Goal: Understand process/instructions: Learn about a topic

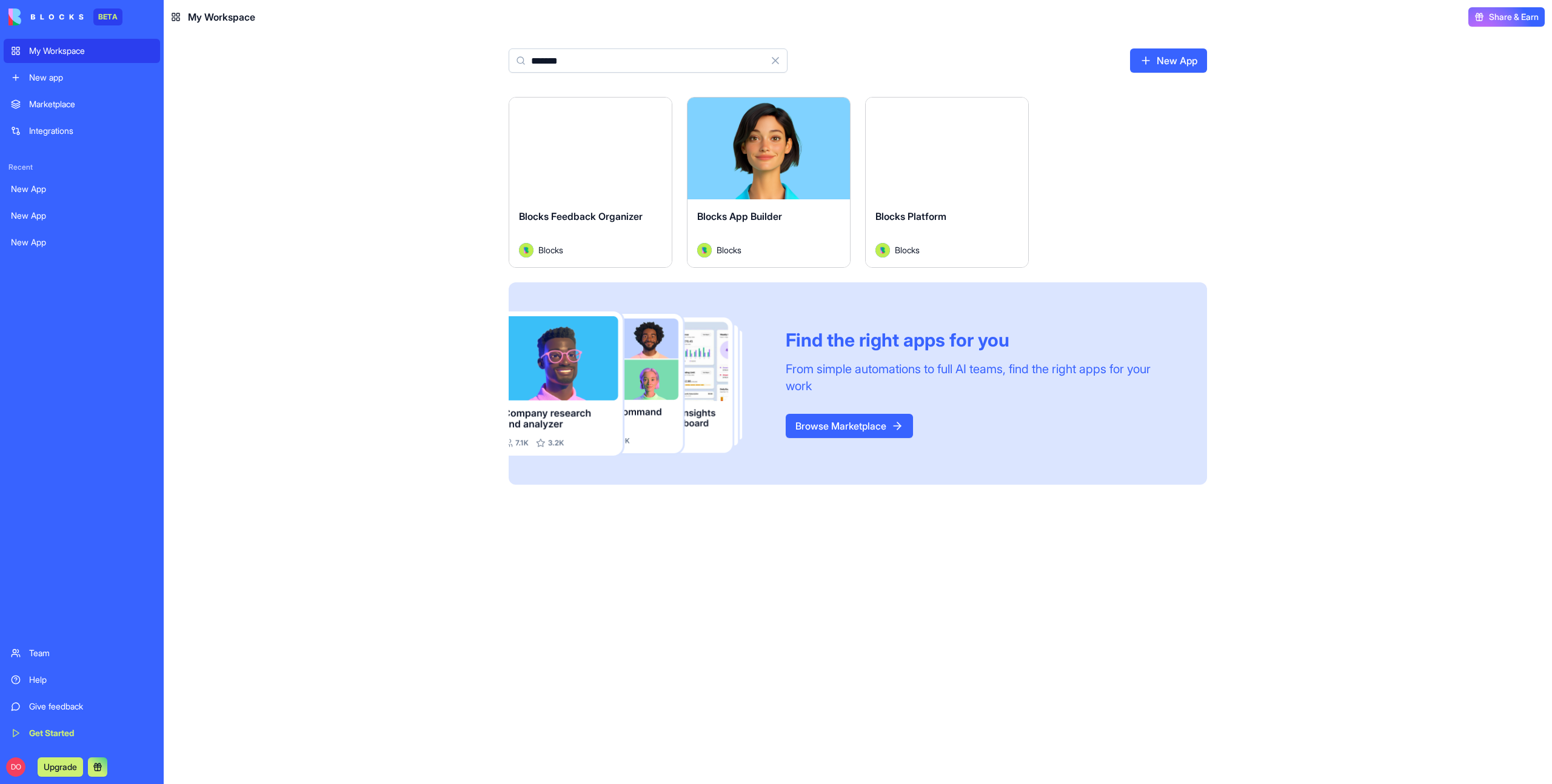
type input "******"
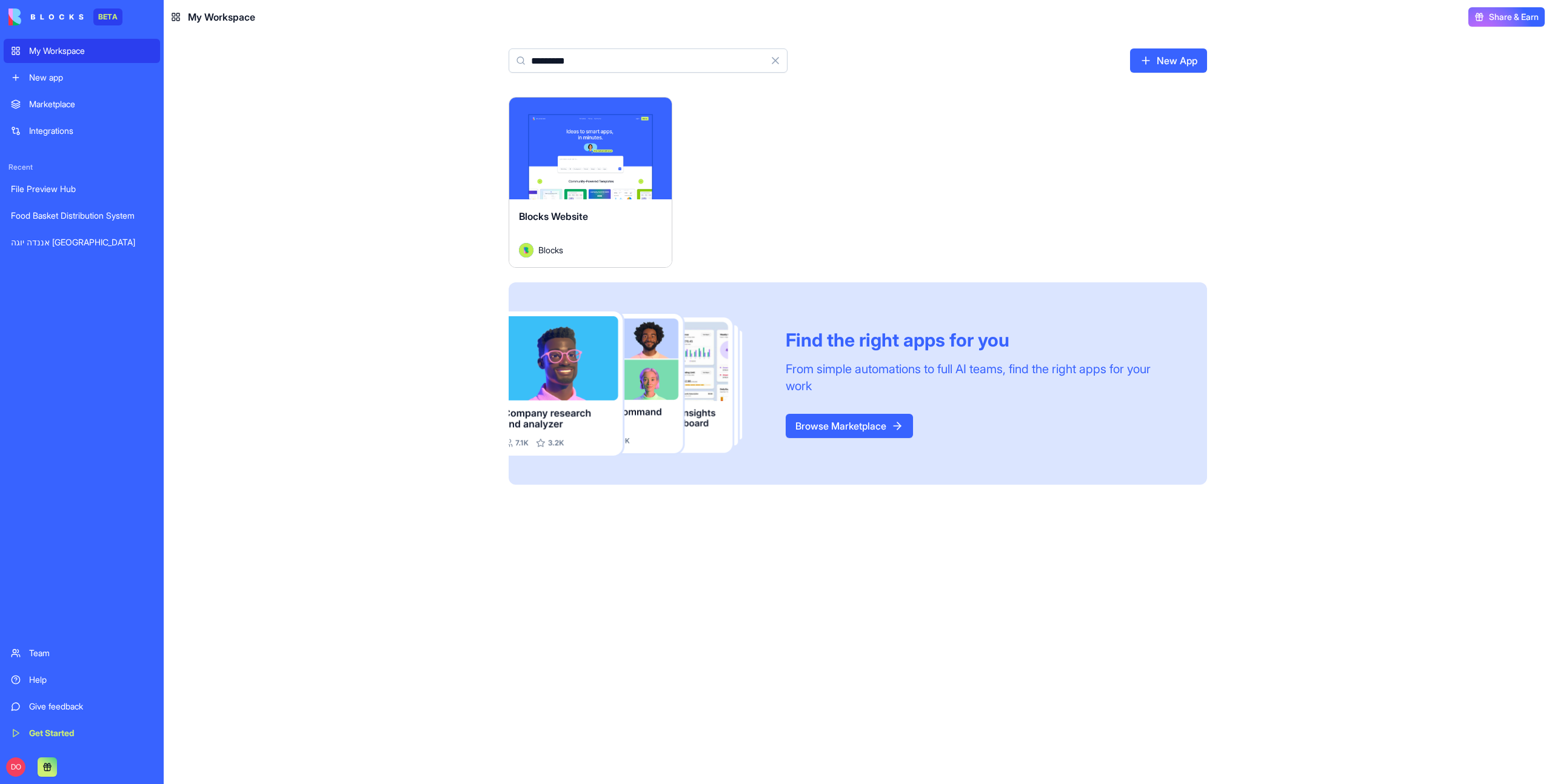
type input "*********"
click at [627, 169] on div "Launch" at bounding box center [590, 148] width 162 height 102
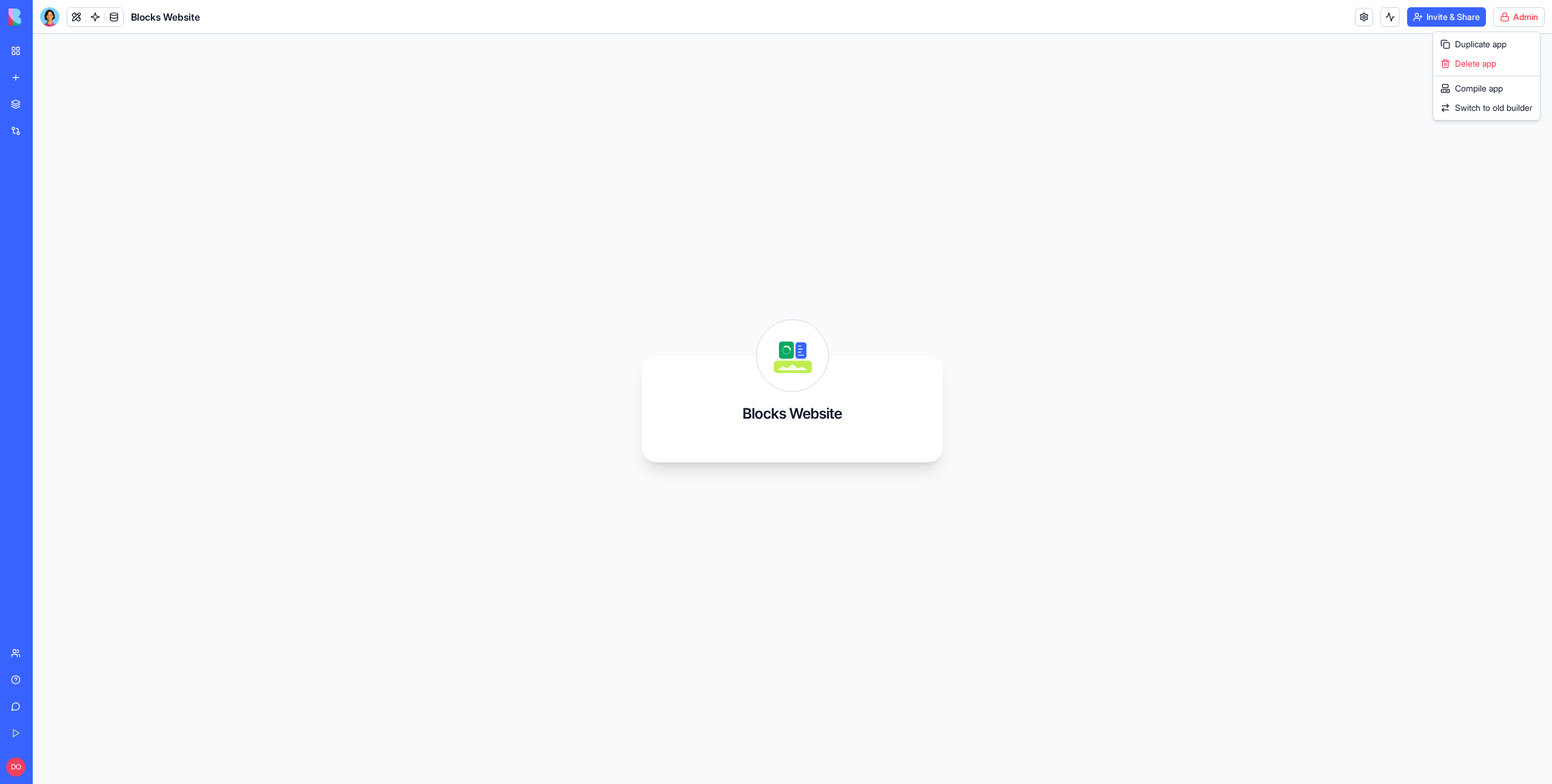
click at [1497, 23] on html "BETA My Workspace New app Marketplace Integrations Recent File Preview Hub Food…" at bounding box center [776, 392] width 1552 height 784
click at [1495, 102] on span "Switch to old builder" at bounding box center [1493, 108] width 78 height 12
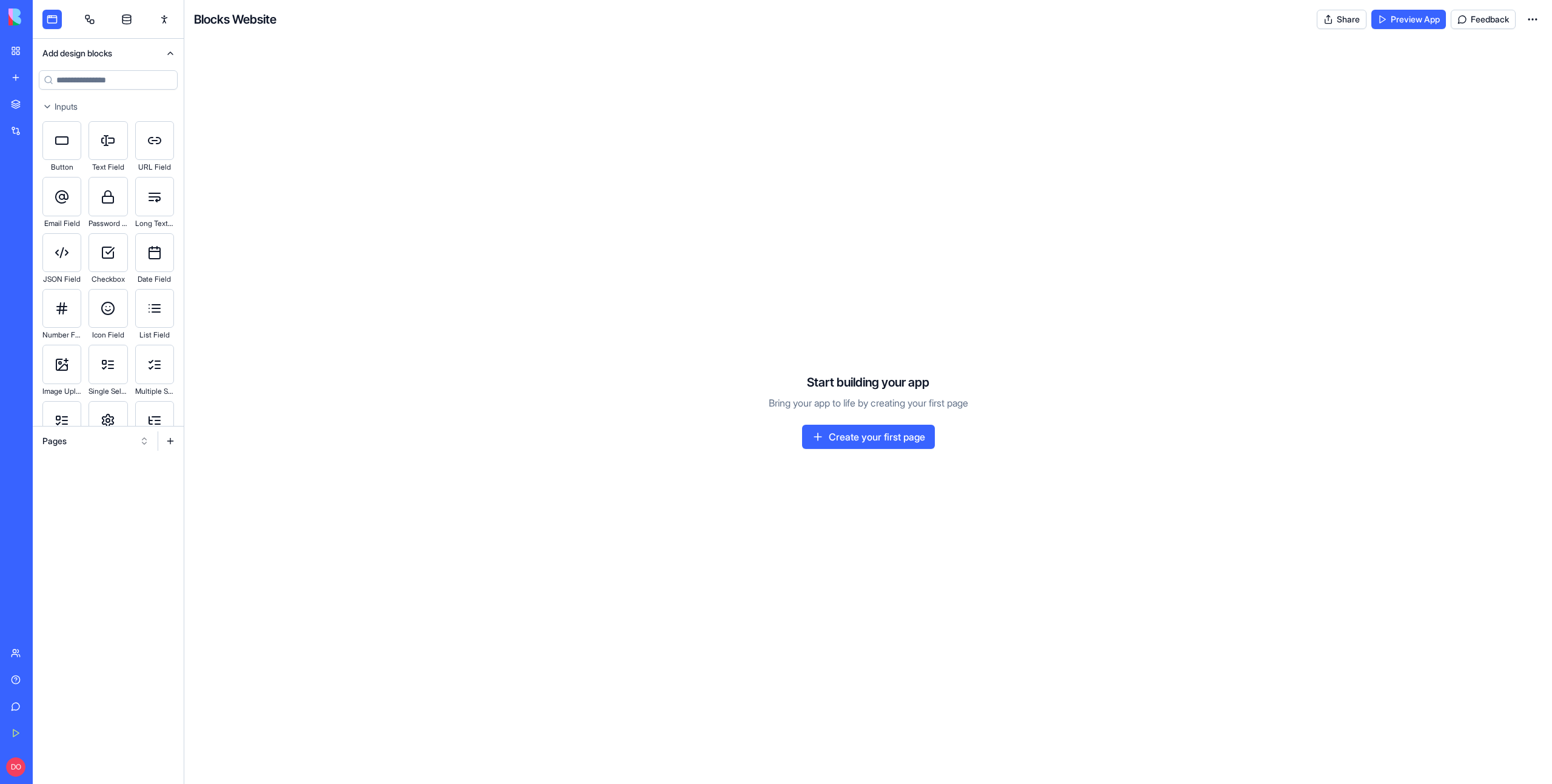
click at [124, 460] on div at bounding box center [108, 620] width 151 height 329
click at [113, 449] on button "Pages" at bounding box center [95, 441] width 118 height 20
click at [116, 501] on div "Websites" at bounding box center [96, 504] width 115 height 20
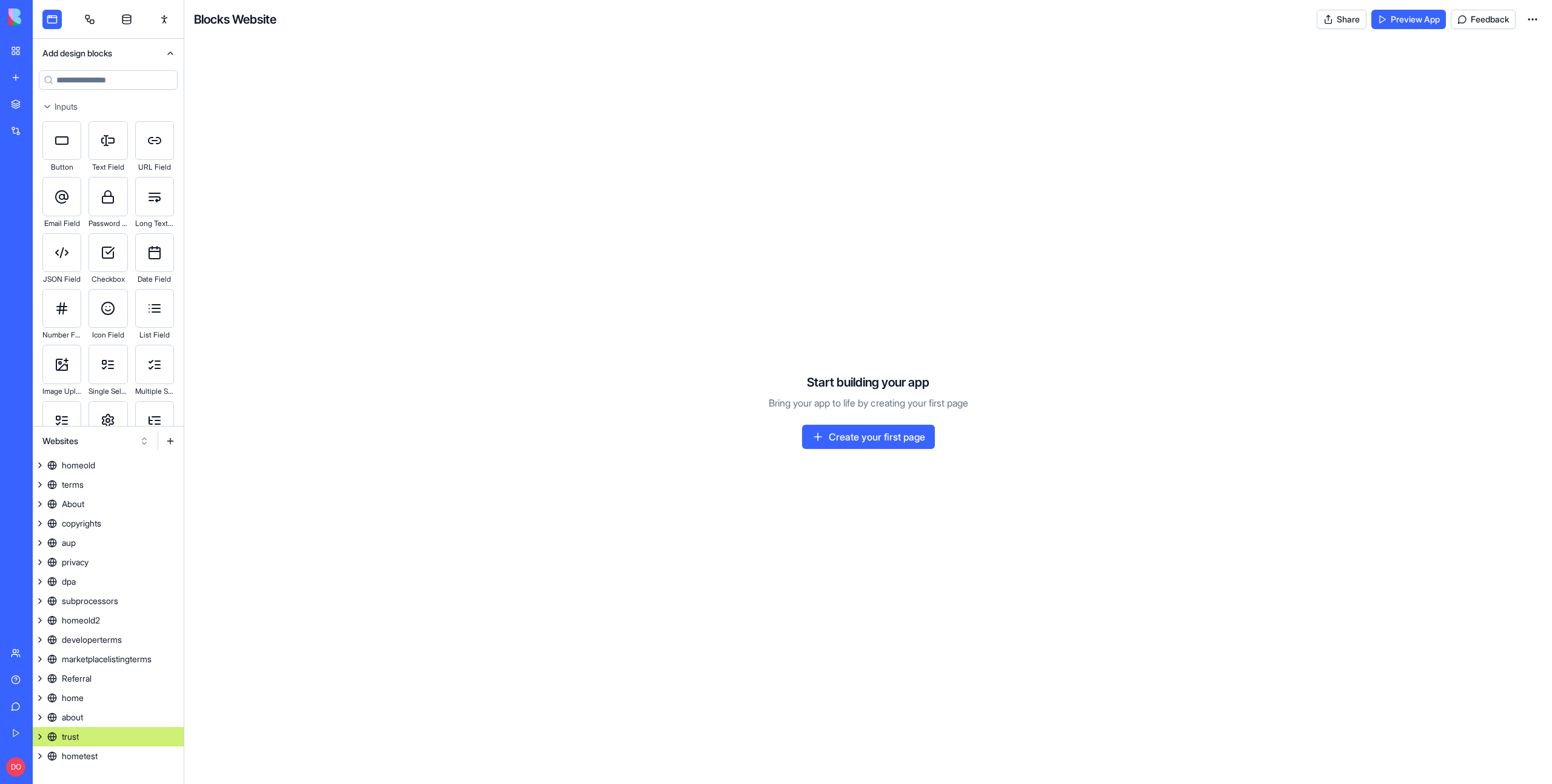
click at [112, 731] on link "trust" at bounding box center [108, 737] width 151 height 20
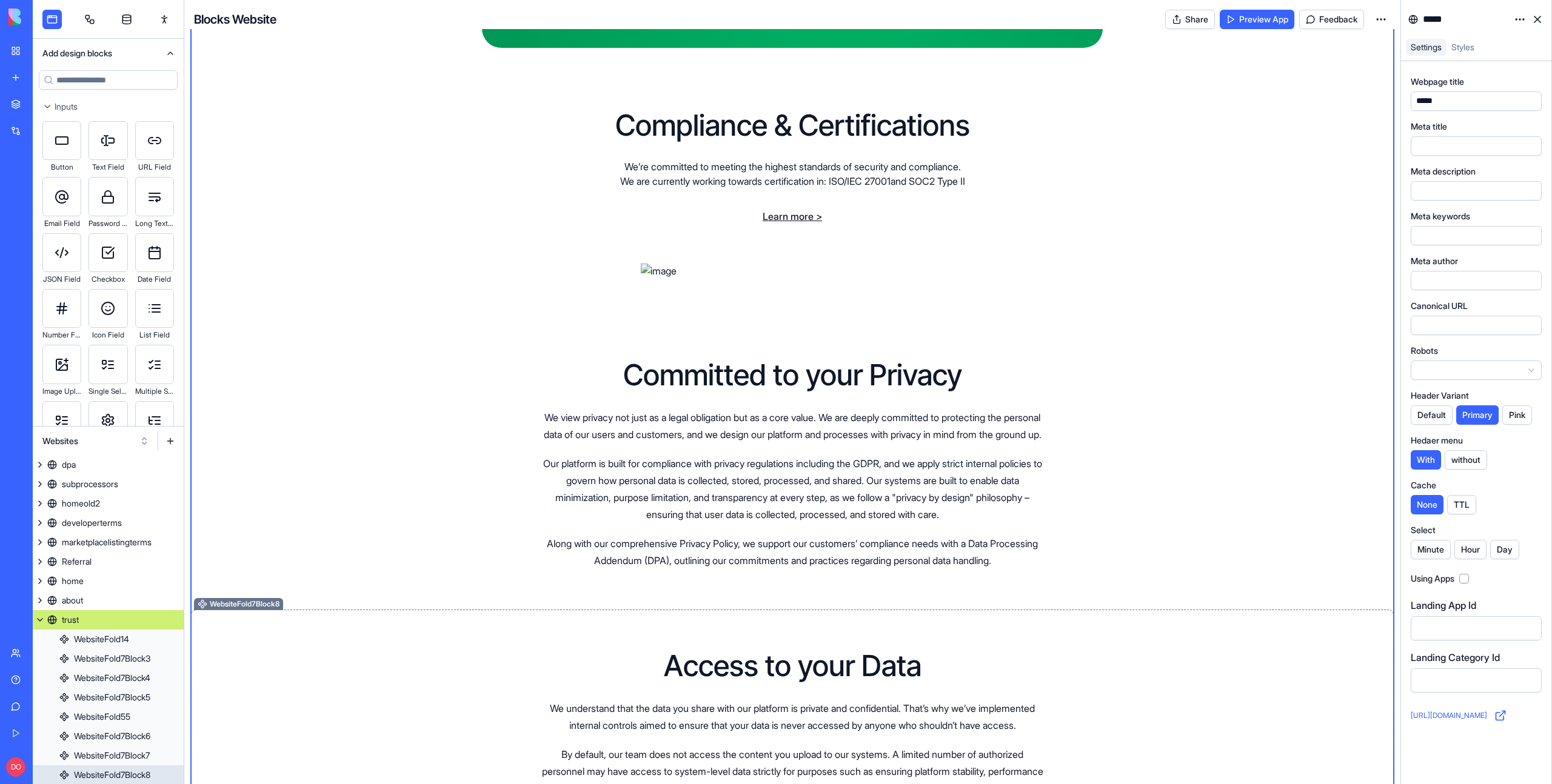
scroll to position [1686, 0]
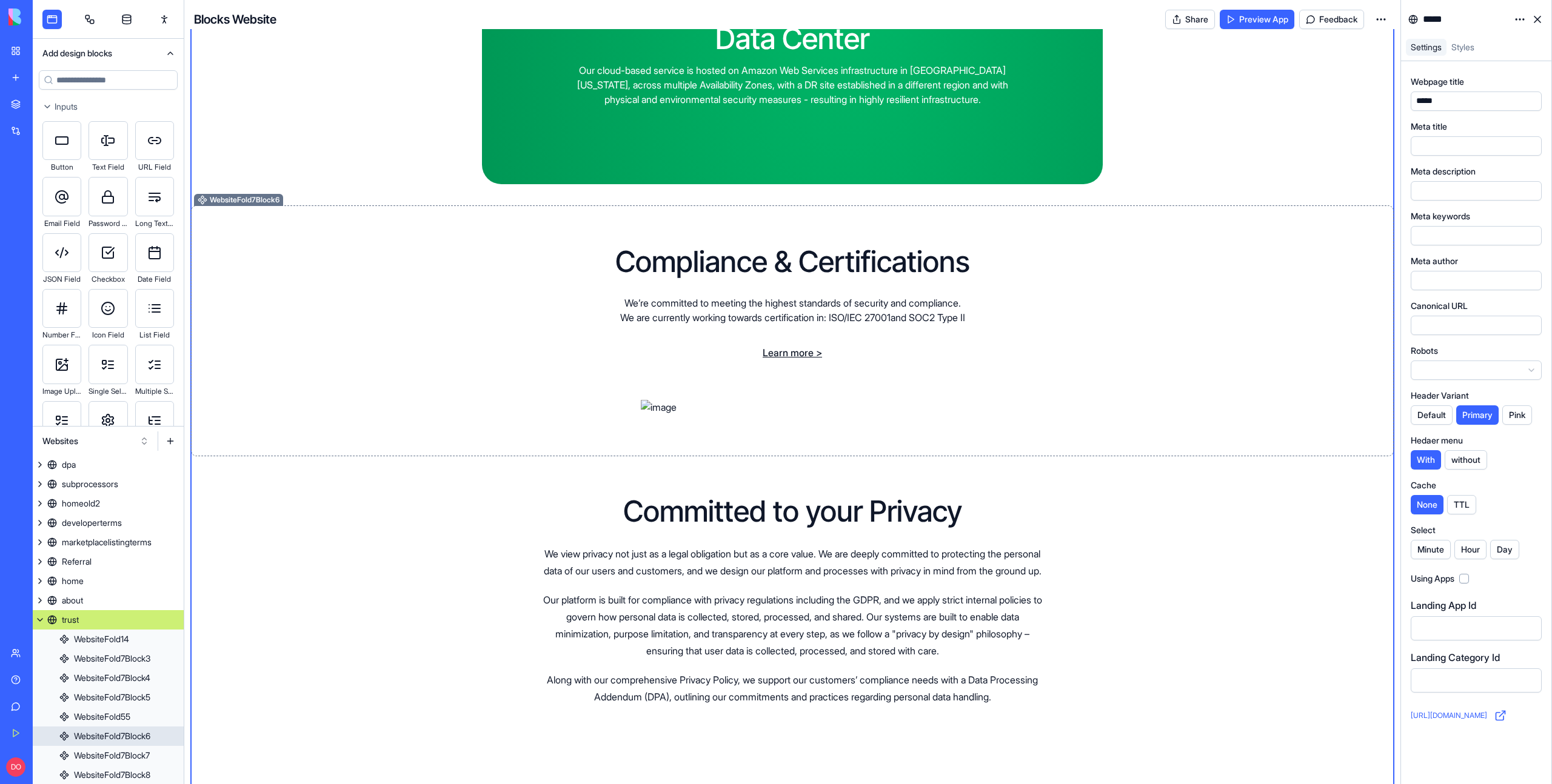
click at [778, 359] on link "Learn more >" at bounding box center [792, 352] width 60 height 12
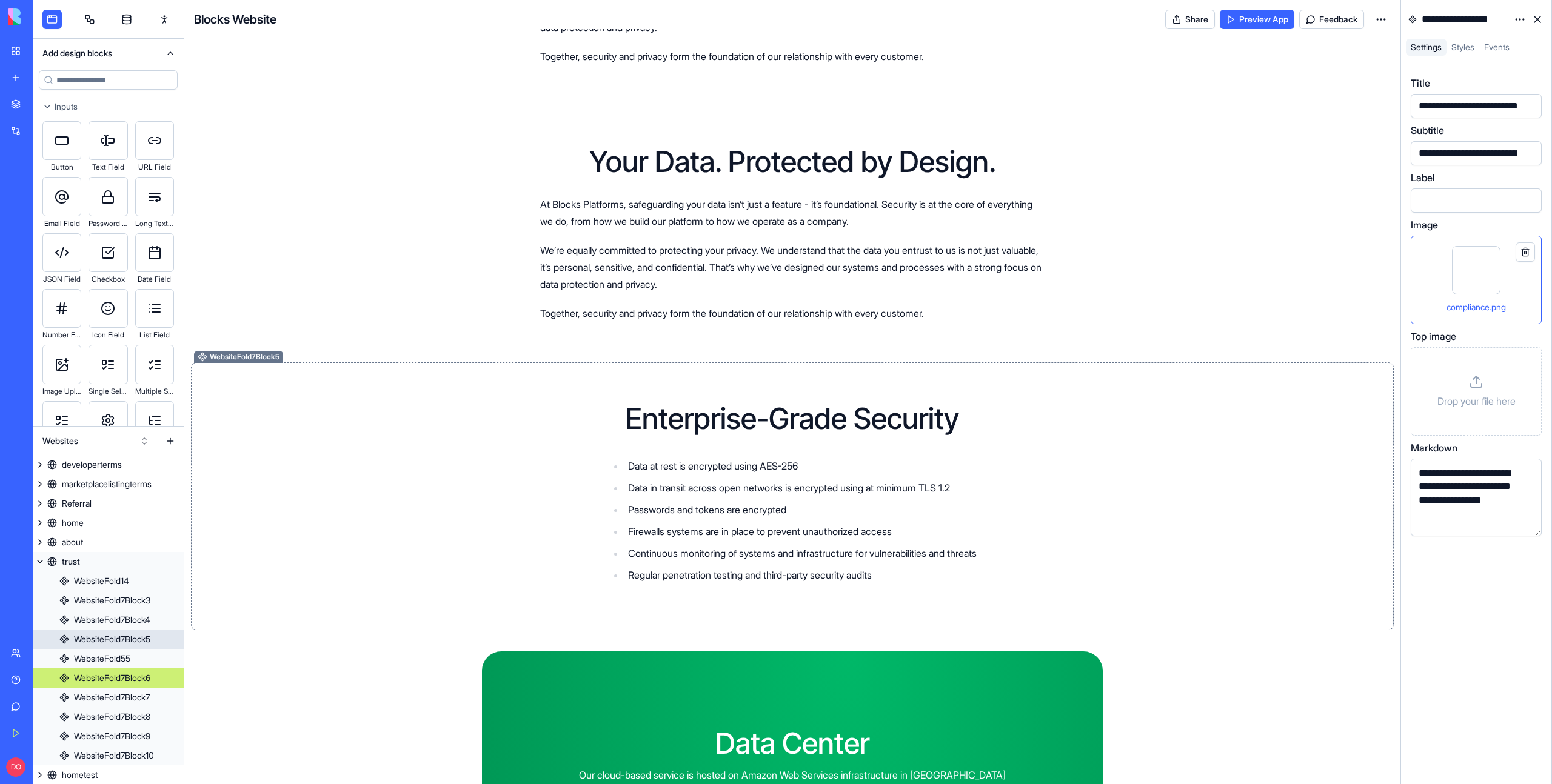
scroll to position [980, 0]
click at [1022, 437] on div "Enterprise-Grade Security Data at rest is encrypted using AES-256 Data in trans…" at bounding box center [792, 496] width 504 height 184
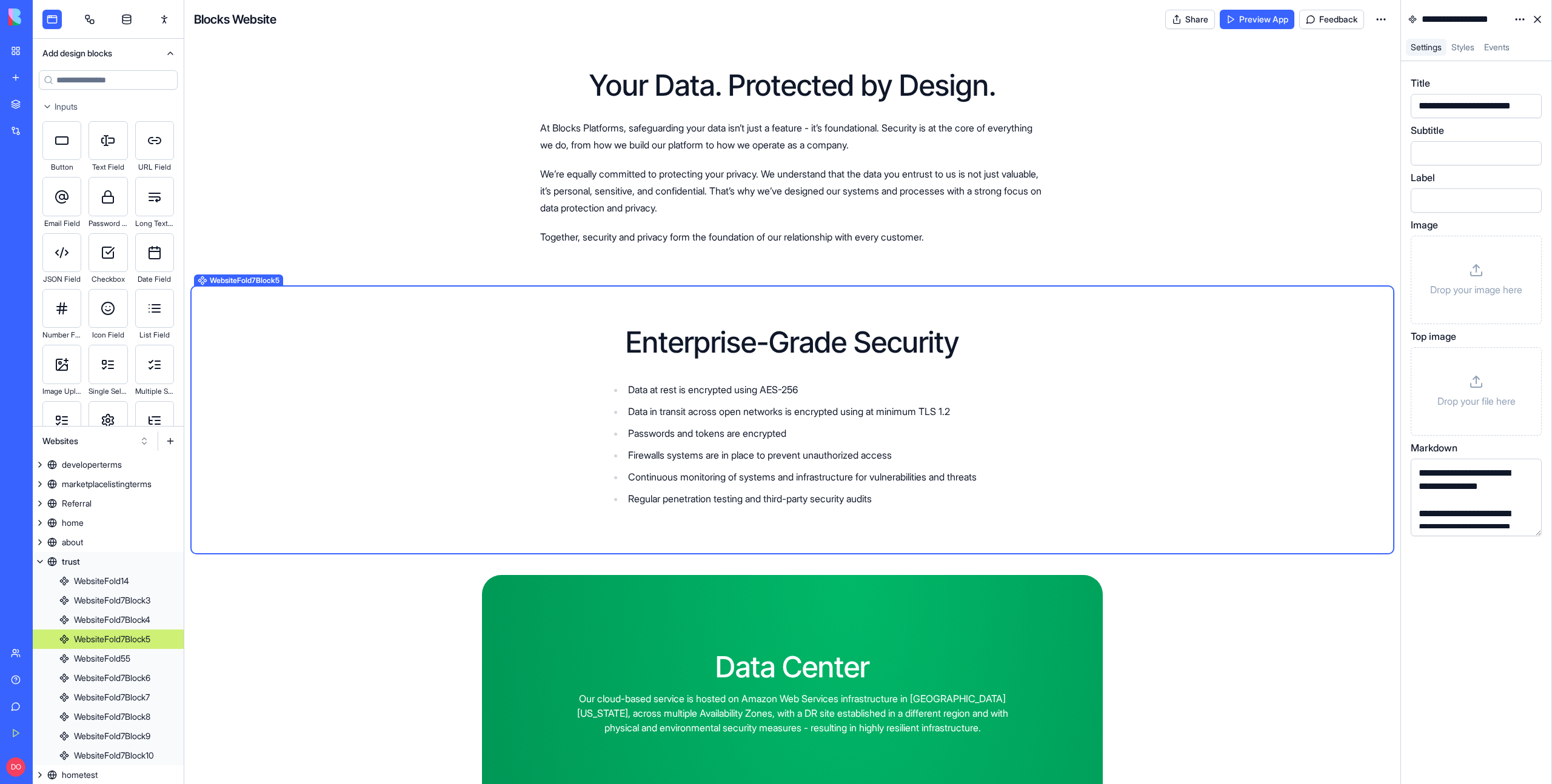
scroll to position [883, 0]
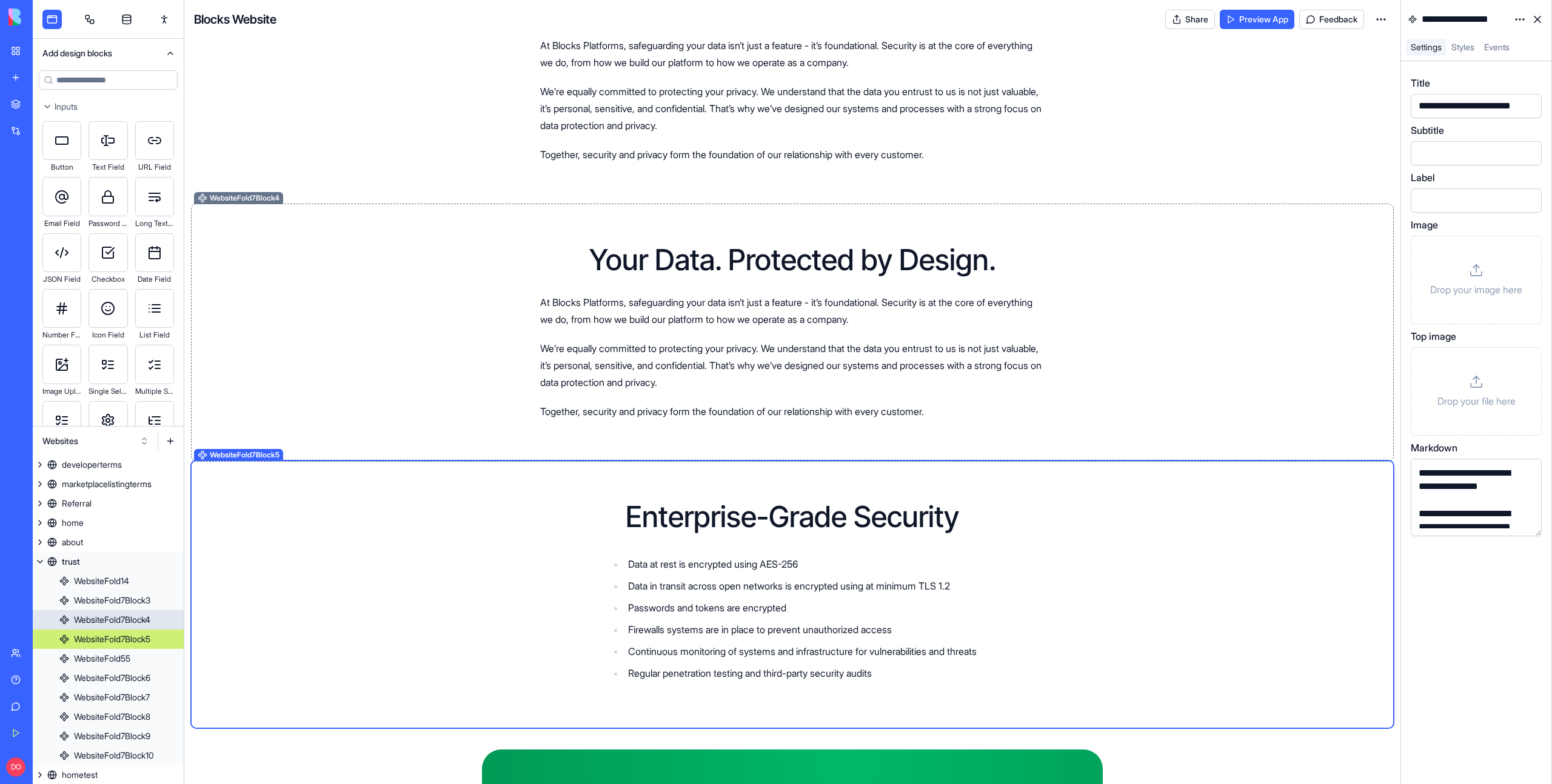
click at [1204, 321] on div "Your Data. Protected by Design. At Blocks Platforms, safeguarding your data isn…" at bounding box center [792, 332] width 1197 height 252
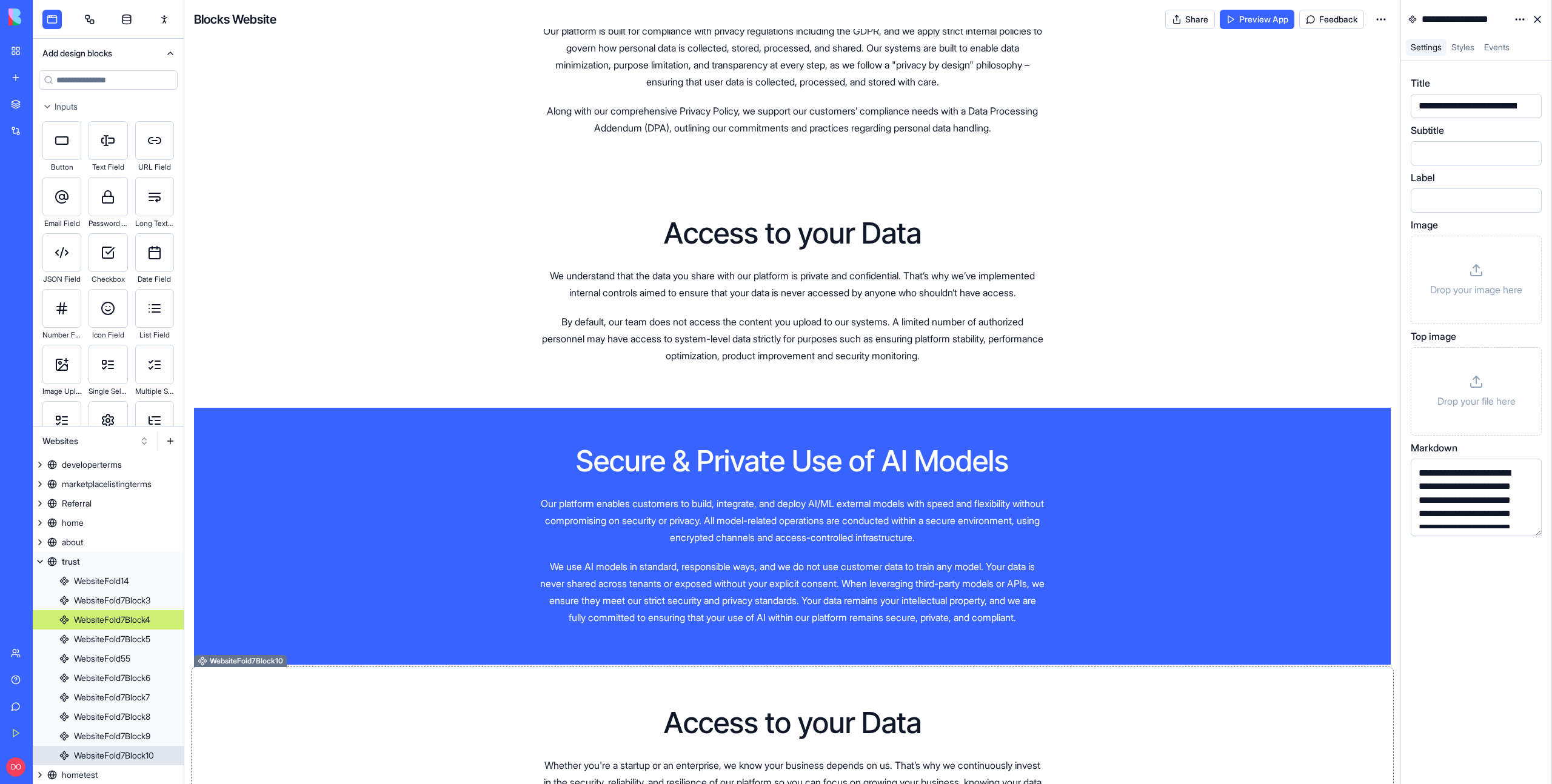
scroll to position [2172, 0]
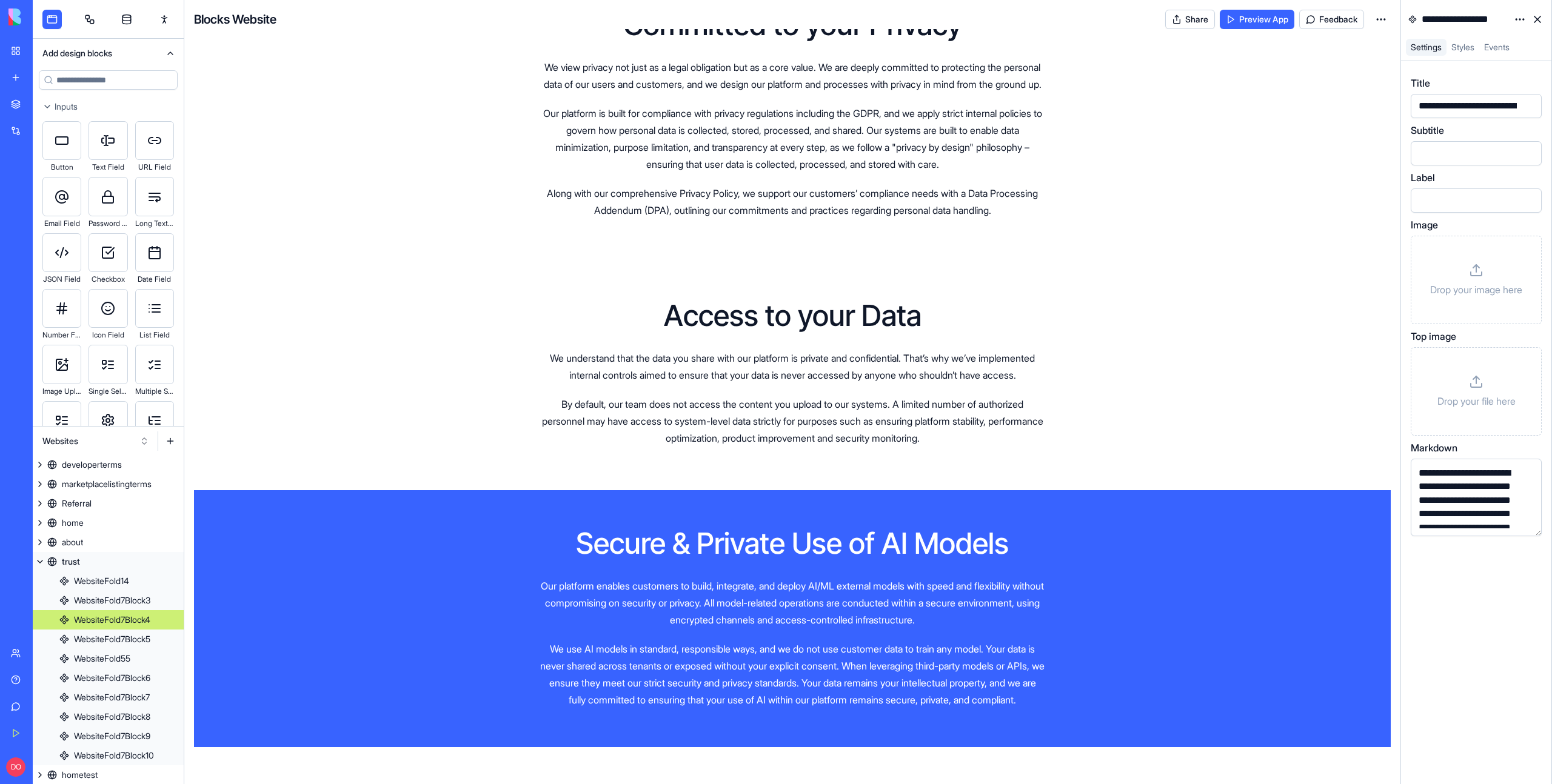
click at [28, 679] on link "Help" at bounding box center [28, 679] width 49 height 24
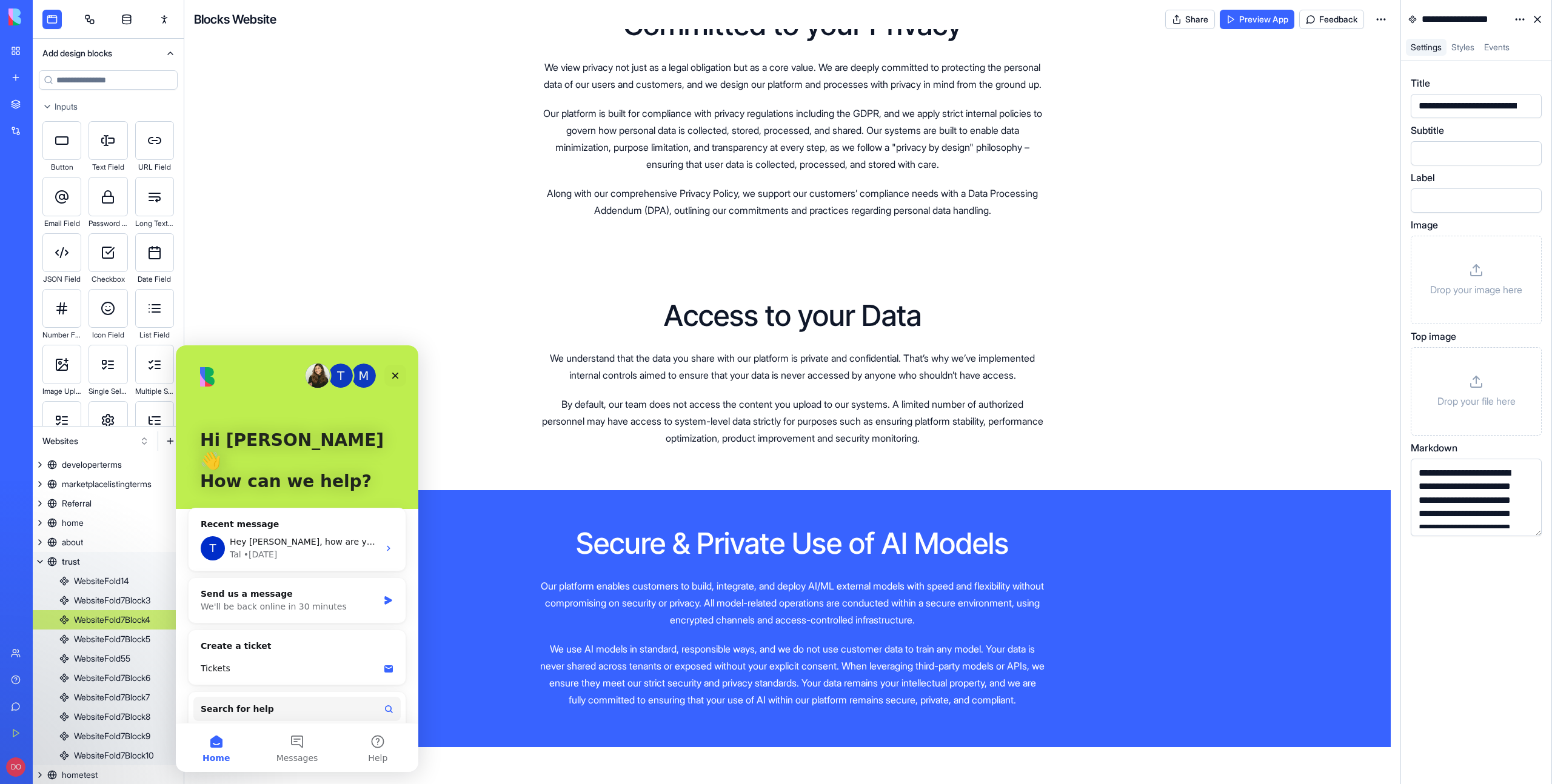
scroll to position [0, 0]
